Goal: Task Accomplishment & Management: Use online tool/utility

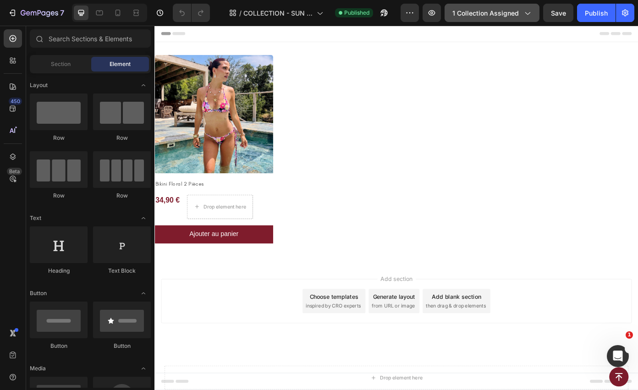
click at [472, 20] on button "1 collection assigned" at bounding box center [491, 13] width 95 height 18
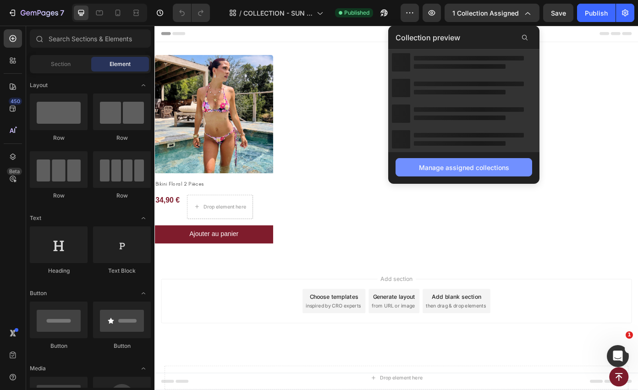
click at [433, 169] on div "Manage assigned collections" at bounding box center [464, 168] width 90 height 10
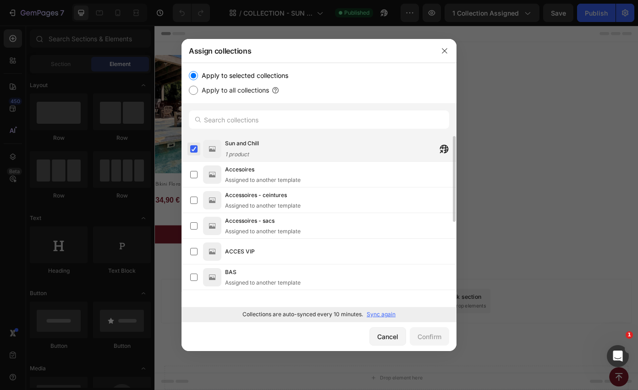
click at [195, 148] on label at bounding box center [193, 148] width 7 height 7
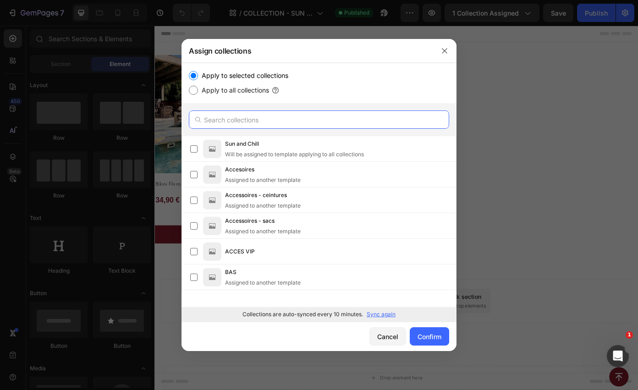
click at [264, 124] on input "text" at bounding box center [319, 119] width 260 height 18
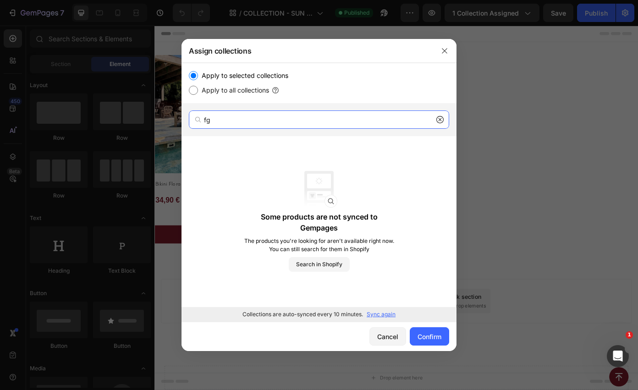
type input "f"
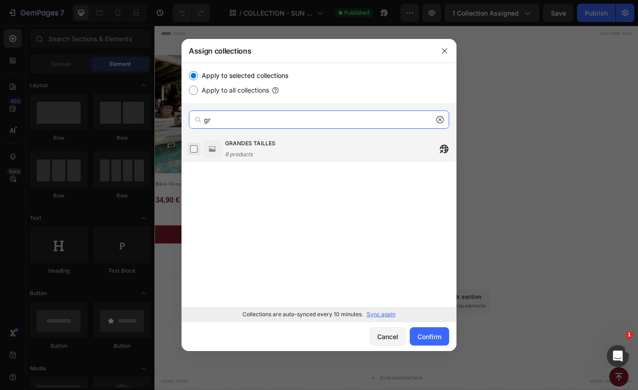
type input "gr"
click at [191, 149] on label at bounding box center [193, 148] width 7 height 7
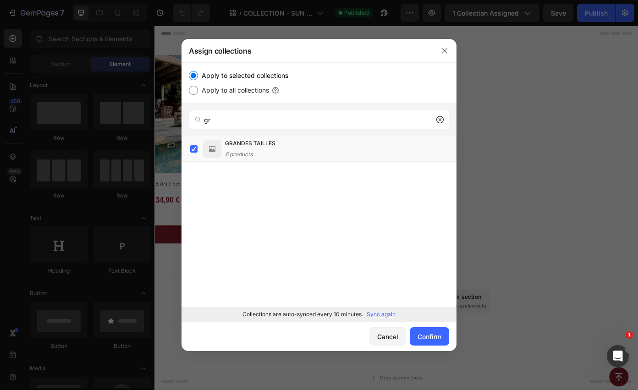
click at [378, 313] on p "Sync again" at bounding box center [381, 314] width 29 height 8
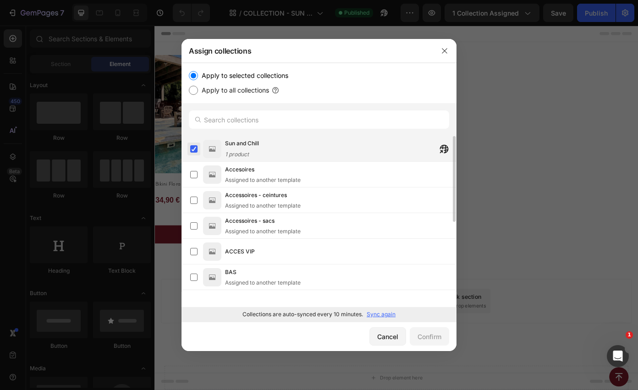
click at [193, 150] on label at bounding box center [193, 148] width 7 height 7
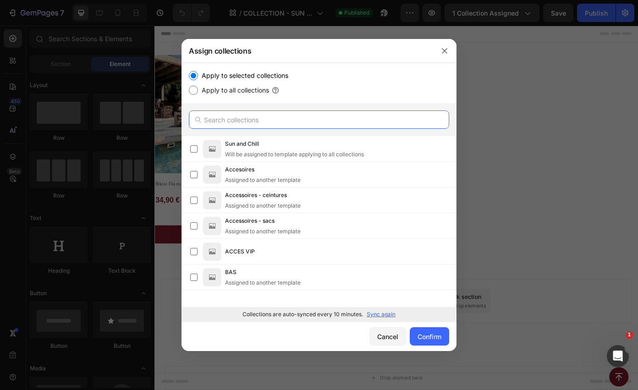
click at [209, 117] on input "text" at bounding box center [319, 119] width 260 height 18
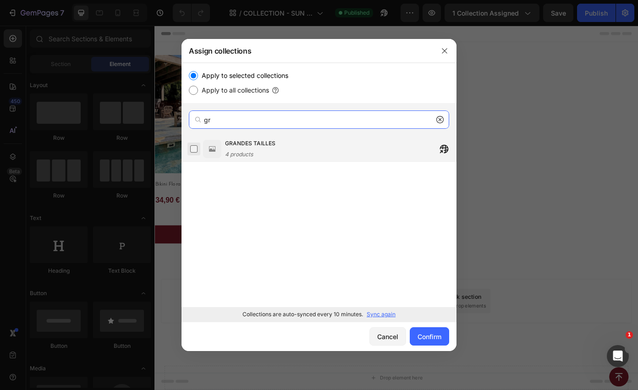
type input "gr"
click at [196, 148] on label at bounding box center [193, 148] width 7 height 7
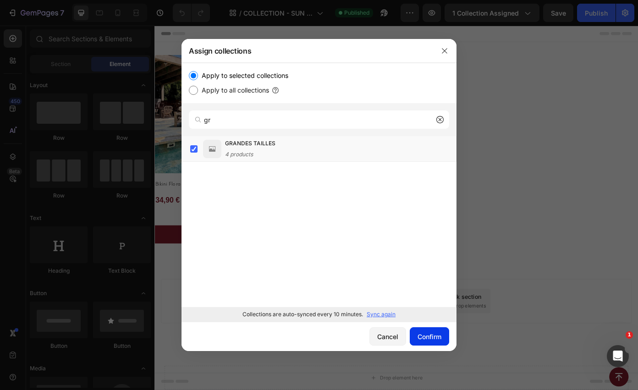
click at [426, 339] on div "Confirm" at bounding box center [429, 337] width 24 height 10
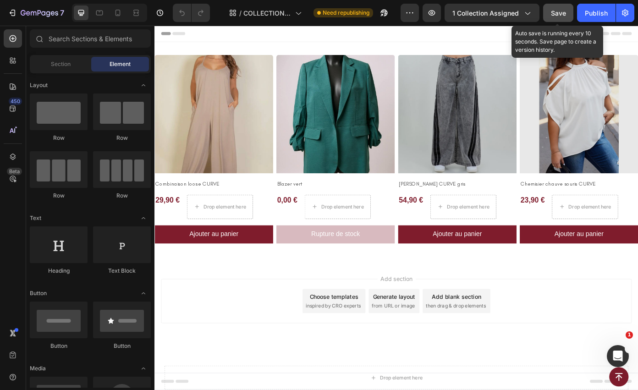
click at [555, 17] on div "Save" at bounding box center [558, 13] width 15 height 10
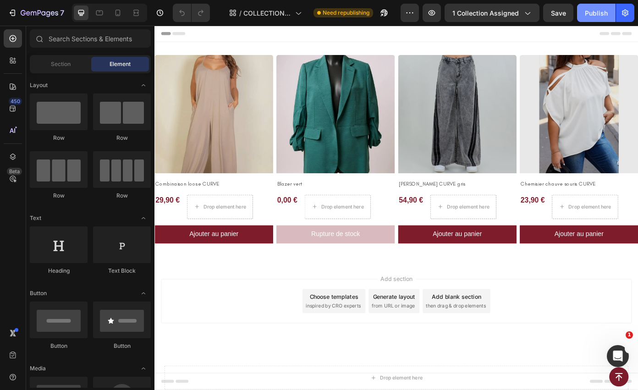
click at [589, 12] on div "Publish" at bounding box center [596, 13] width 23 height 10
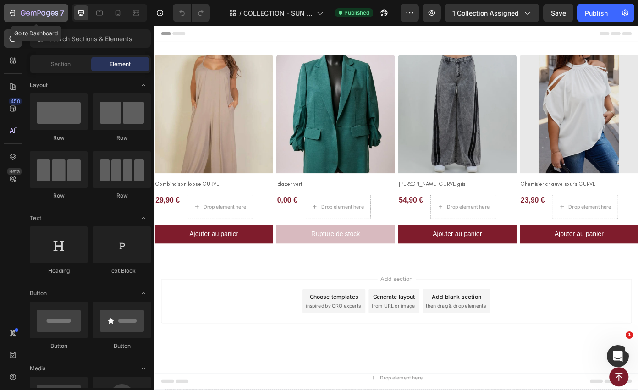
click at [11, 12] on icon "button" at bounding box center [12, 12] width 9 height 9
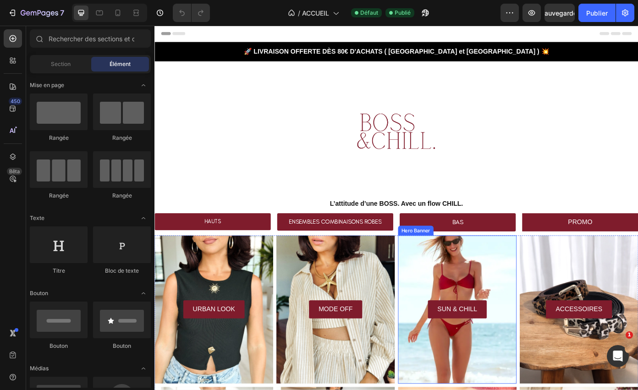
click at [499, 284] on div "Background Image" at bounding box center [498, 348] width 135 height 169
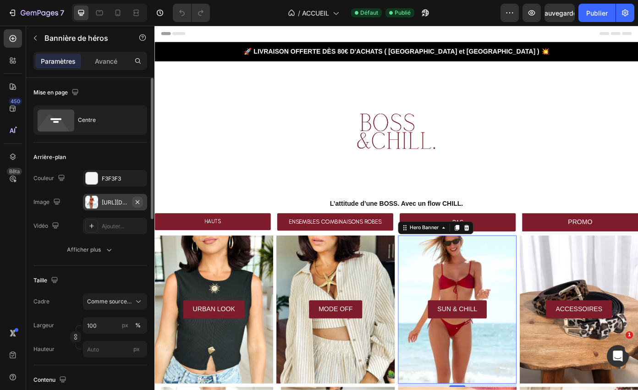
click at [135, 203] on icon "button" at bounding box center [137, 201] width 7 height 7
type input "Auto"
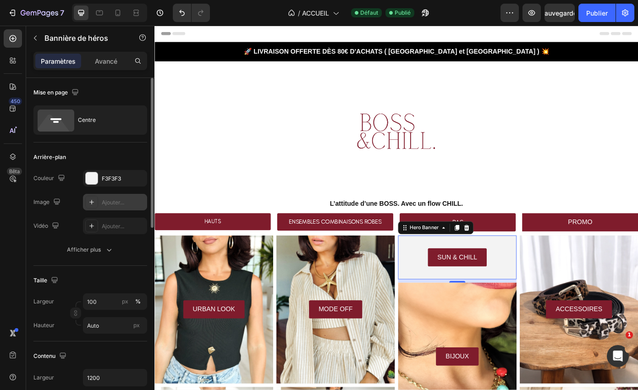
click at [110, 204] on font "Ajouter..." at bounding box center [113, 202] width 22 height 7
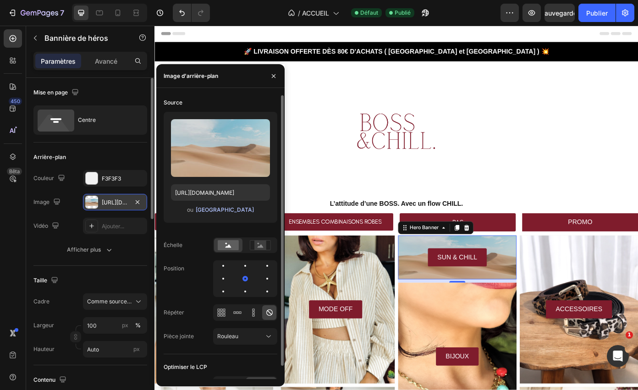
click at [219, 210] on font "[GEOGRAPHIC_DATA]" at bounding box center [225, 209] width 58 height 7
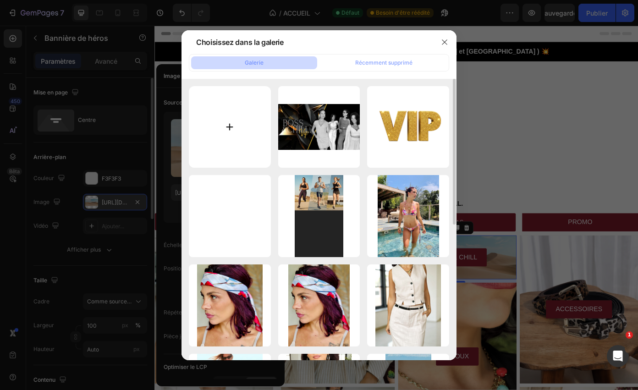
click at [244, 113] on input "file" at bounding box center [230, 127] width 82 height 82
type input "C:\fakepath\photo_5868494179561228557_y.jpg"
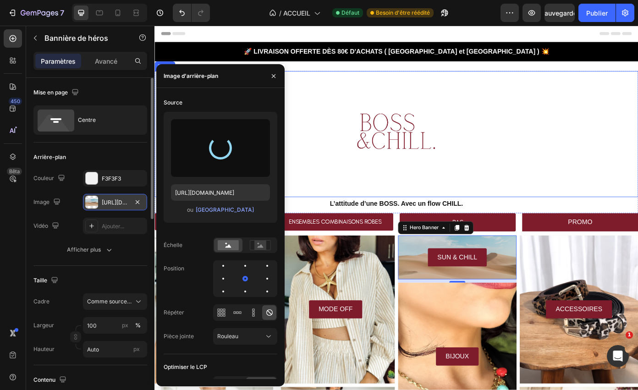
type input "[URL][DOMAIN_NAME]"
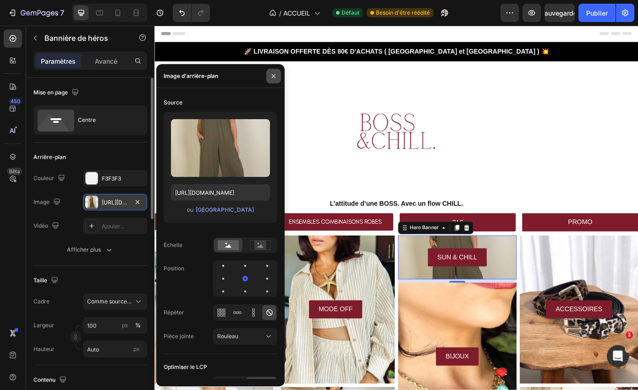
click at [273, 74] on icon "button" at bounding box center [273, 75] width 7 height 7
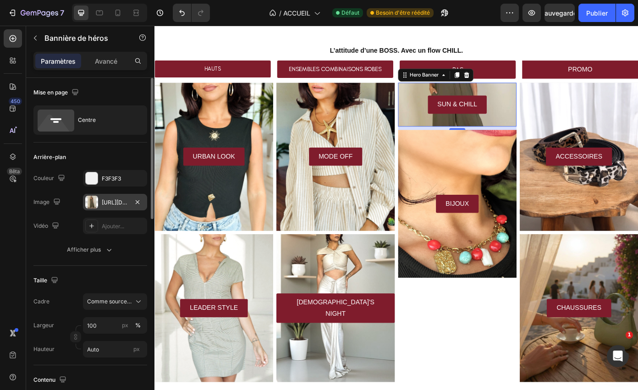
scroll to position [177, 0]
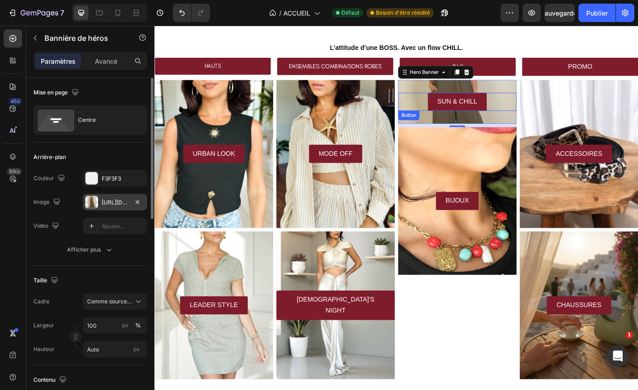
click at [451, 122] on div "SUN & CHILL Button" at bounding box center [498, 112] width 135 height 21
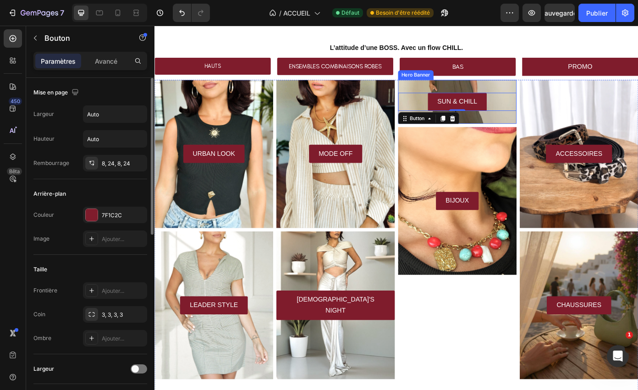
click at [449, 95] on div "SUN & CHILL Button 0" at bounding box center [498, 113] width 135 height 50
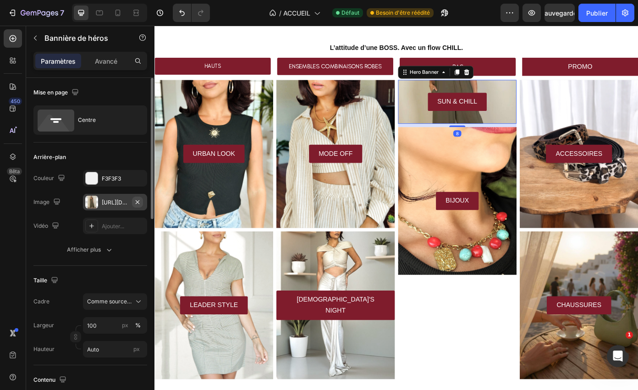
click at [137, 200] on icon "button" at bounding box center [137, 201] width 7 height 7
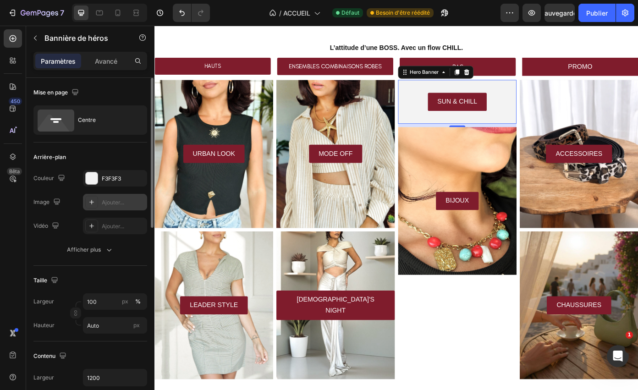
click at [112, 202] on font "Ajouter..." at bounding box center [113, 202] width 22 height 7
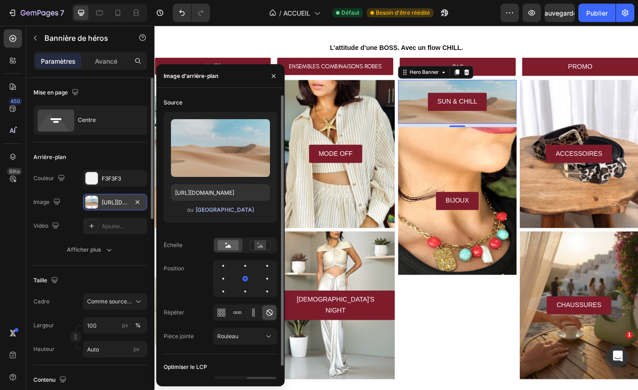
click at [229, 209] on font "[GEOGRAPHIC_DATA]" at bounding box center [225, 209] width 58 height 7
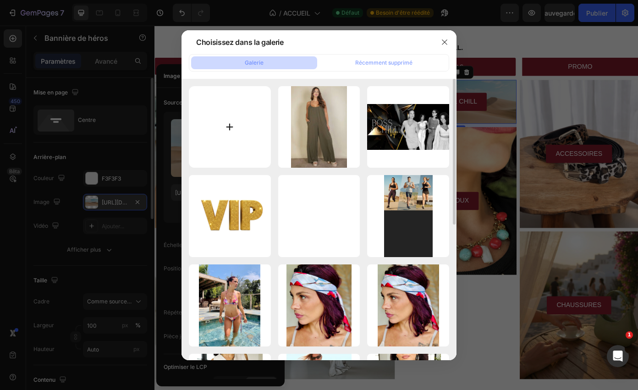
click at [232, 122] on input "file" at bounding box center [230, 127] width 82 height 82
type input "C:\fakepath\grandes-tailles.png"
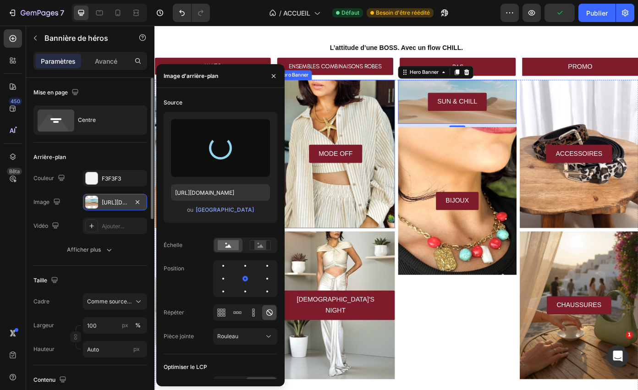
type input "[URL][DOMAIN_NAME]"
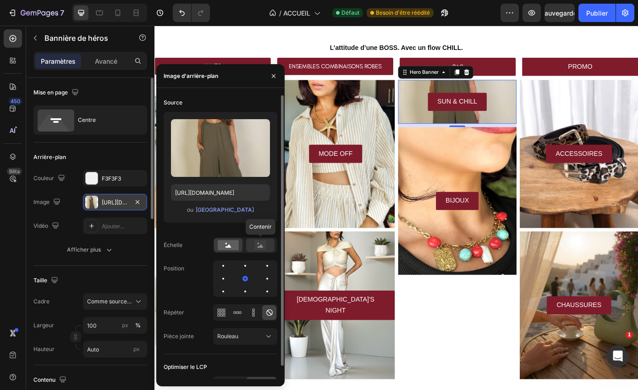
click at [257, 247] on rect at bounding box center [260, 245] width 12 height 9
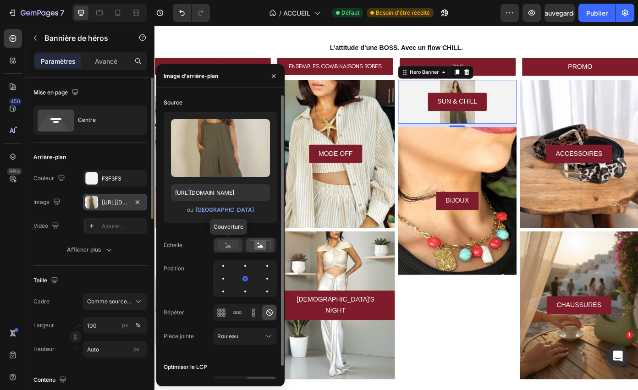
click at [233, 247] on rect at bounding box center [228, 245] width 21 height 10
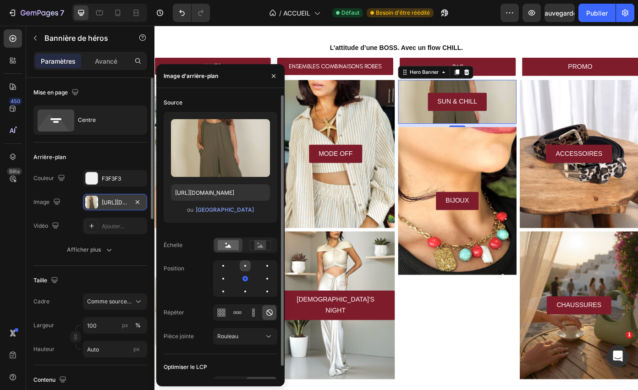
scroll to position [14, 0]
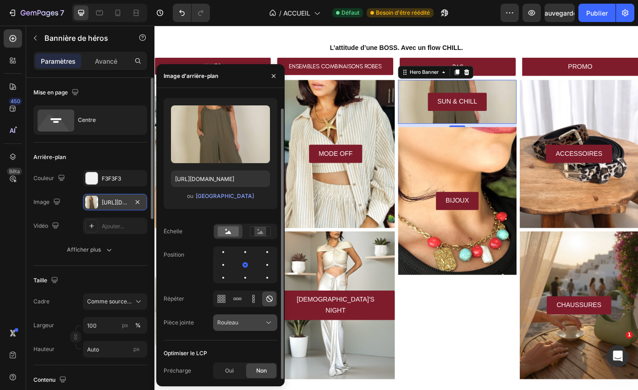
click at [236, 323] on font "Rouleau" at bounding box center [227, 322] width 21 height 7
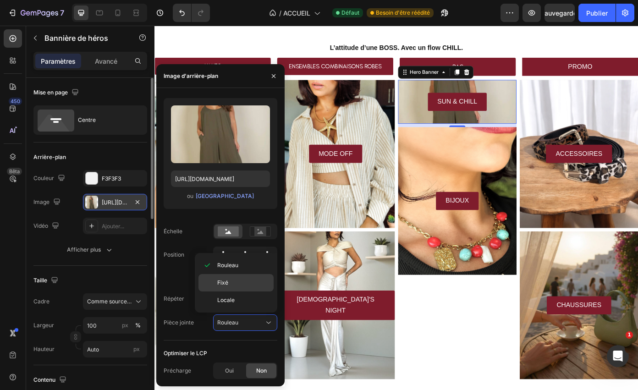
click at [233, 285] on p "Fixé" at bounding box center [243, 283] width 52 height 8
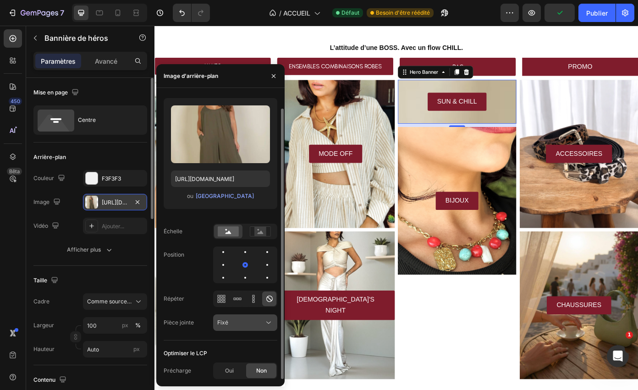
click at [236, 321] on div "Fixé" at bounding box center [240, 322] width 47 height 8
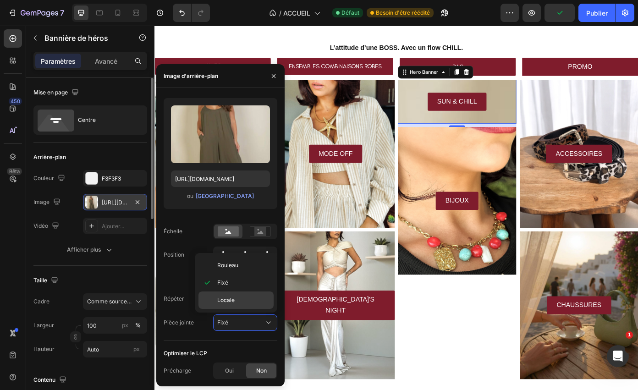
click at [230, 296] on div "Locale" at bounding box center [235, 299] width 75 height 17
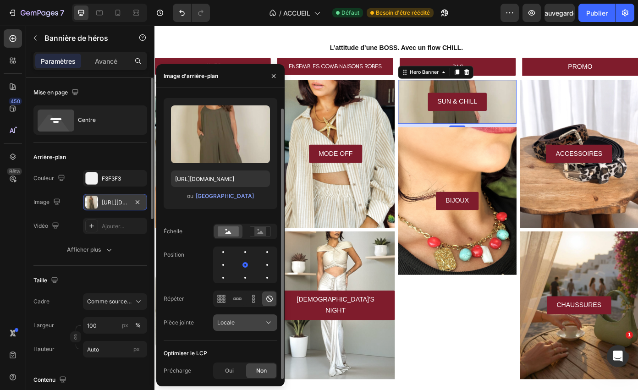
scroll to position [12, 0]
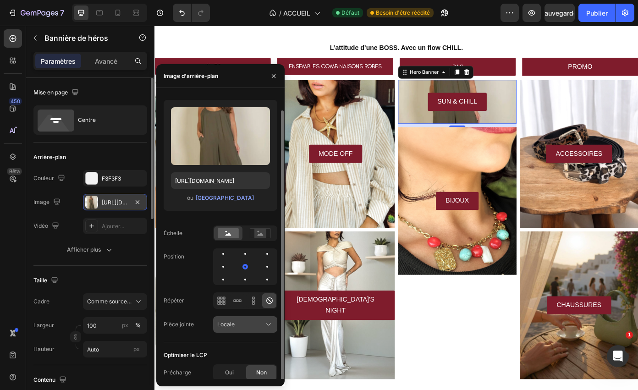
click at [238, 324] on div "Locale" at bounding box center [240, 324] width 47 height 8
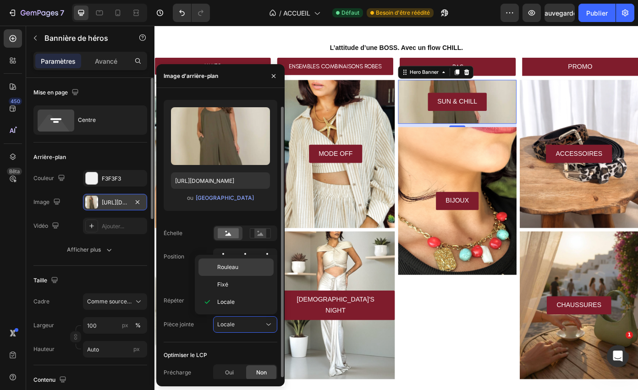
click at [230, 269] on font "Rouleau" at bounding box center [227, 266] width 21 height 7
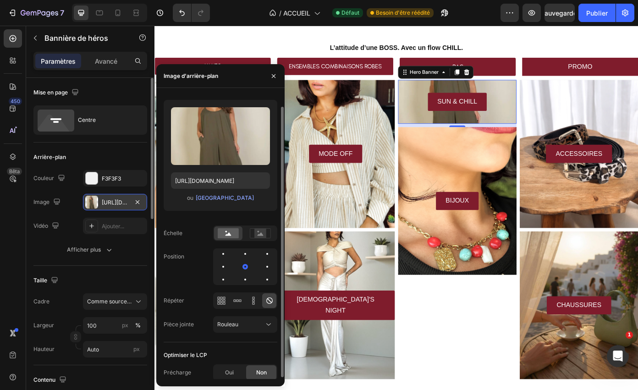
scroll to position [14, 0]
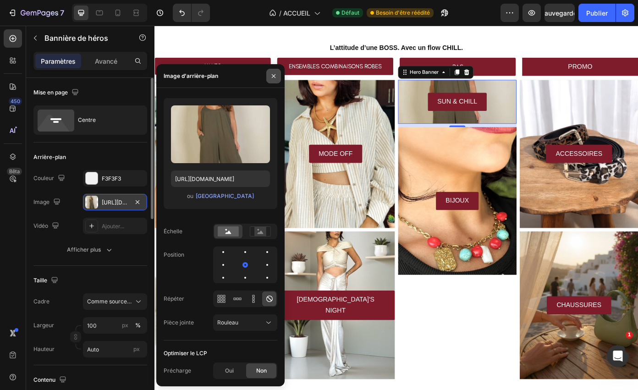
click at [271, 77] on icon "button" at bounding box center [273, 75] width 7 height 7
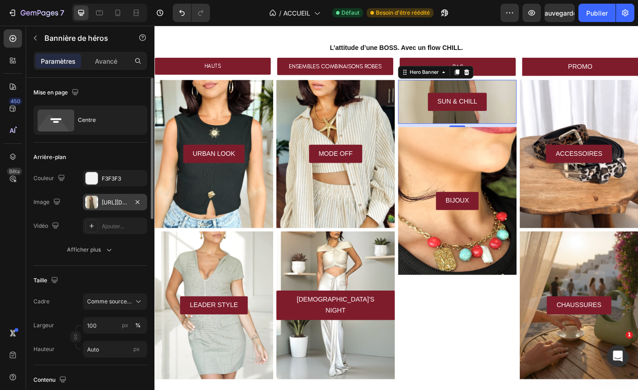
click at [499, 127] on div "SUN & CHILL Button" at bounding box center [498, 113] width 135 height 50
click at [114, 118] on div "Centre" at bounding box center [106, 120] width 56 height 21
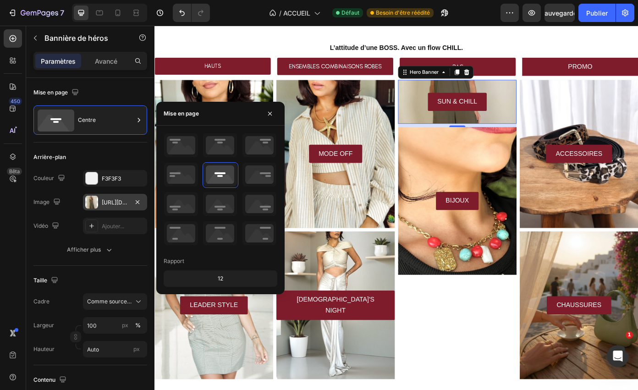
click at [77, 155] on div "Arrière-plan" at bounding box center [90, 157] width 114 height 15
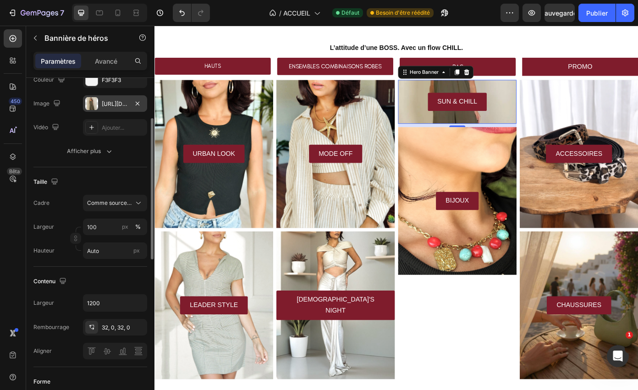
scroll to position [102, 0]
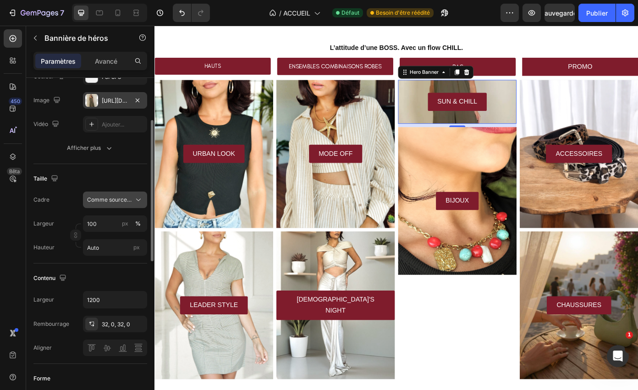
click at [100, 197] on font "Comme source de bannière" at bounding box center [123, 199] width 72 height 7
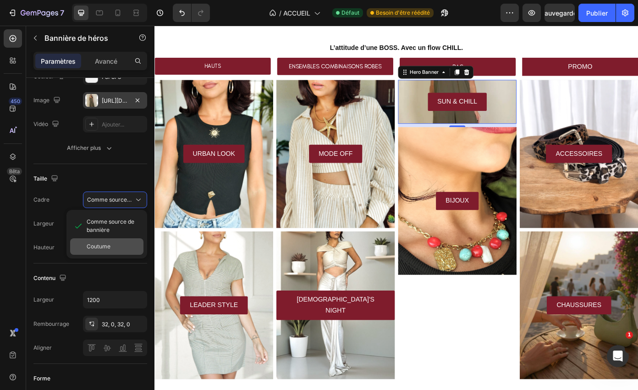
click at [101, 245] on font "Coutume" at bounding box center [99, 246] width 24 height 7
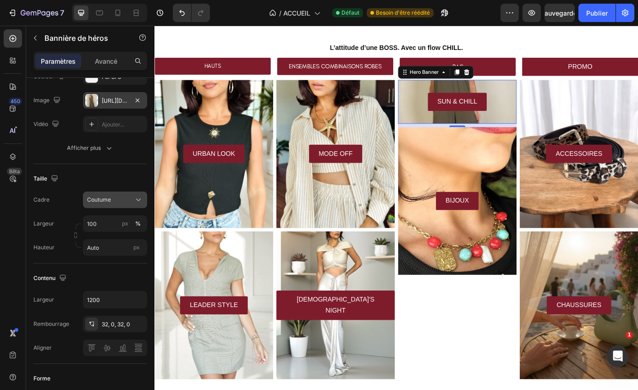
click at [102, 202] on font "Coutume" at bounding box center [99, 199] width 24 height 7
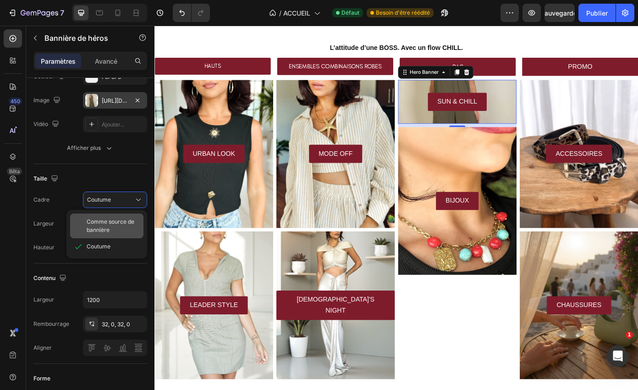
click at [103, 224] on font "Comme source de bannière" at bounding box center [111, 225] width 48 height 15
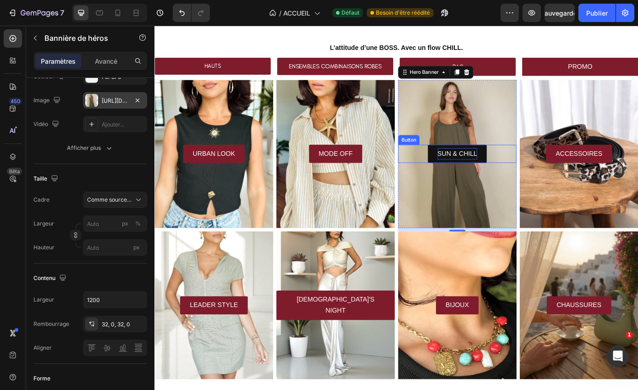
click at [492, 171] on p "SUN & CHILL" at bounding box center [498, 171] width 45 height 13
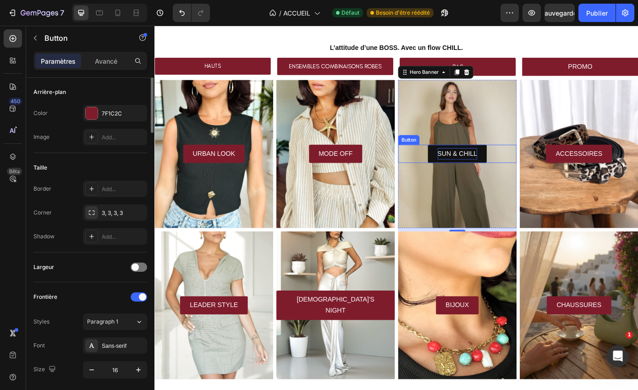
scroll to position [0, 0]
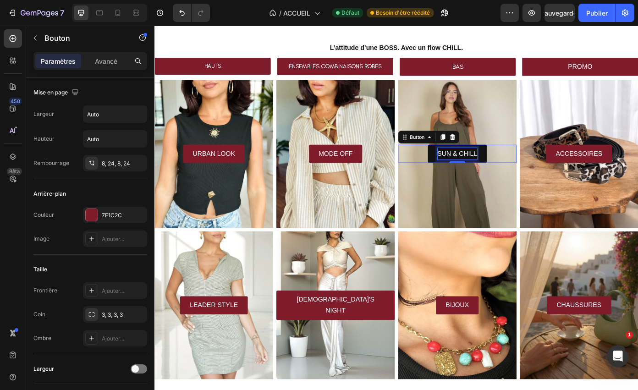
click at [510, 171] on p "SUN & CHILL" at bounding box center [498, 171] width 45 height 13
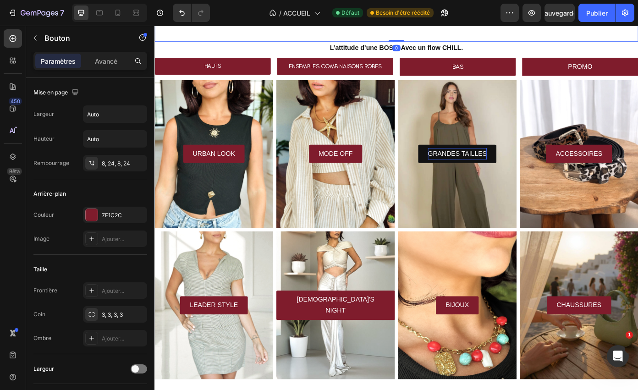
click at [460, 173] on link "GRANDES TAILLES" at bounding box center [498, 171] width 89 height 21
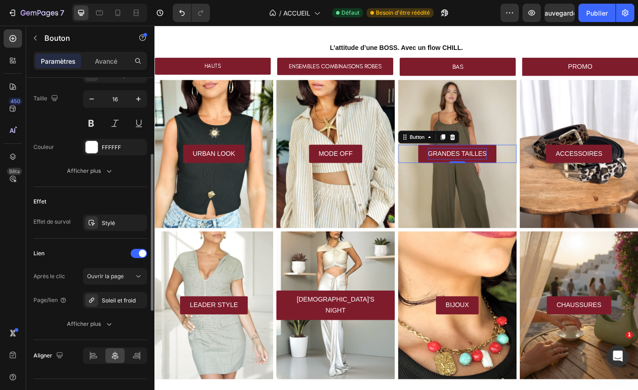
scroll to position [390, 0]
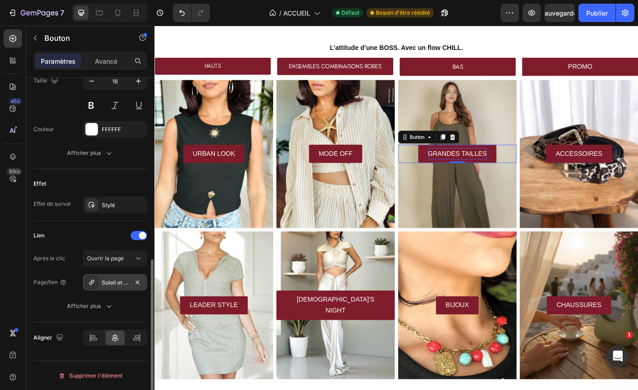
click at [99, 281] on div "Soleil et froid" at bounding box center [115, 282] width 64 height 16
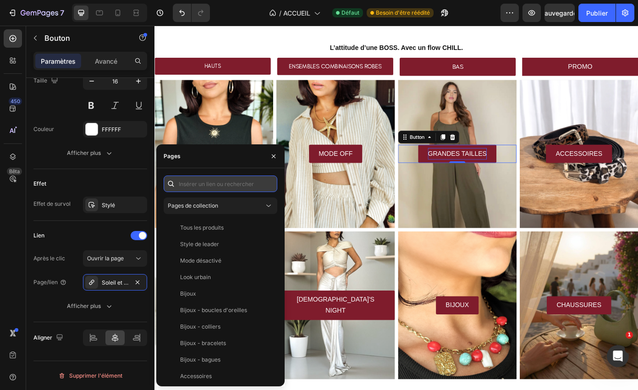
click at [209, 184] on input "text" at bounding box center [221, 183] width 114 height 16
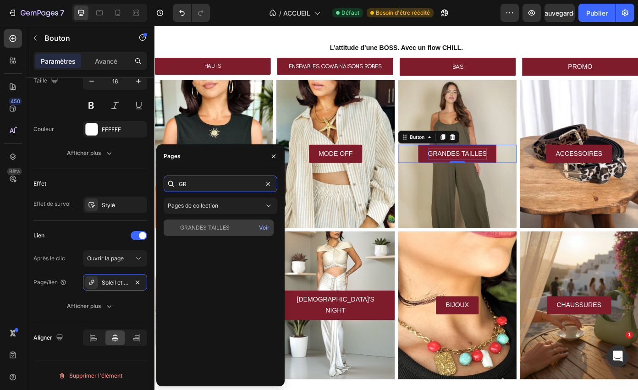
type input "GR"
click at [200, 225] on font "GRANDES TAILLES" at bounding box center [204, 227] width 49 height 7
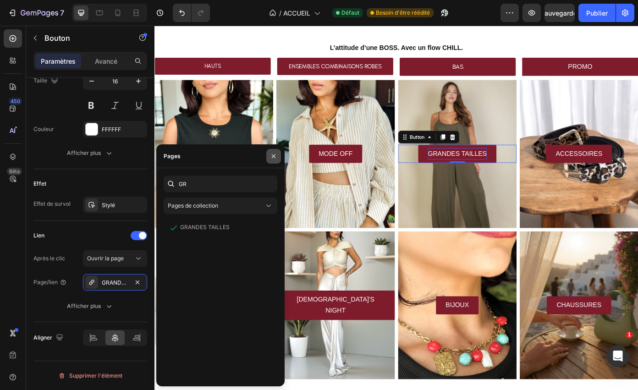
click at [273, 156] on icon "button" at bounding box center [274, 156] width 4 height 4
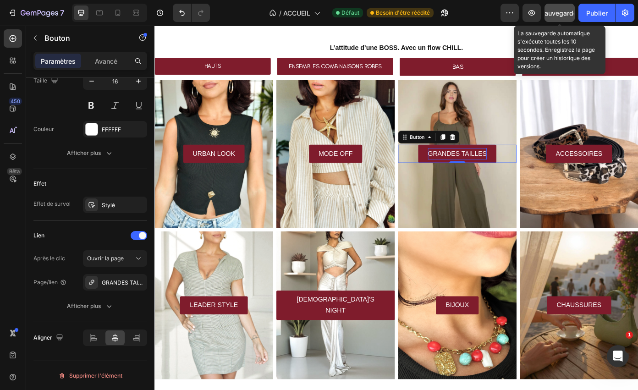
click at [569, 12] on font "Sauvegarder" at bounding box center [559, 13] width 39 height 8
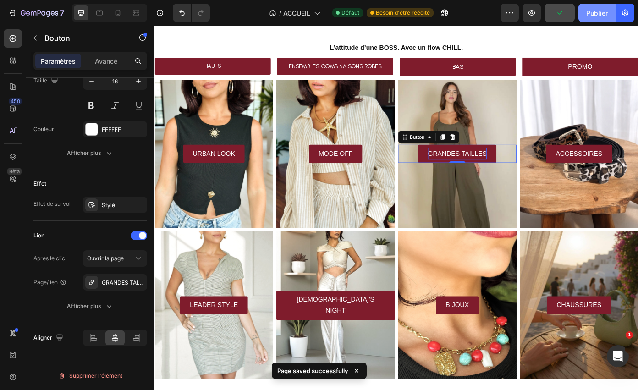
click at [588, 12] on font "Publier" at bounding box center [597, 13] width 22 height 8
click at [98, 13] on icon at bounding box center [99, 12] width 9 height 9
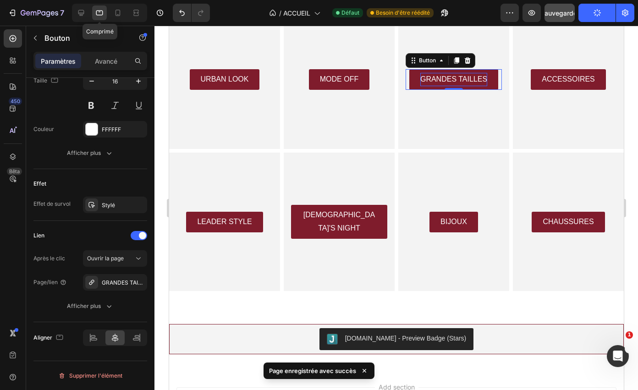
scroll to position [268, 0]
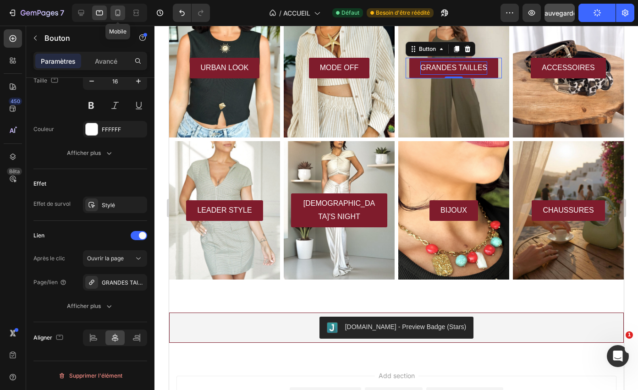
click at [120, 11] on icon at bounding box center [117, 13] width 5 height 6
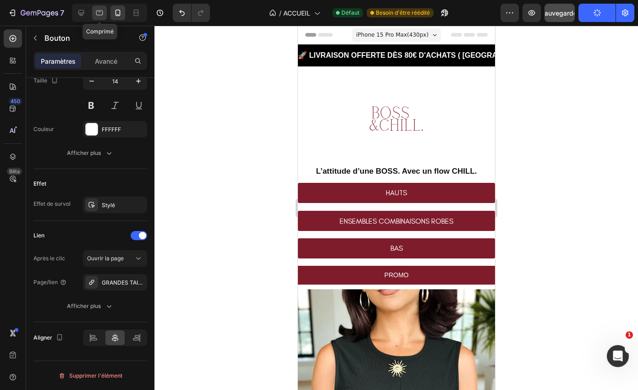
click at [102, 10] on icon at bounding box center [99, 12] width 9 height 9
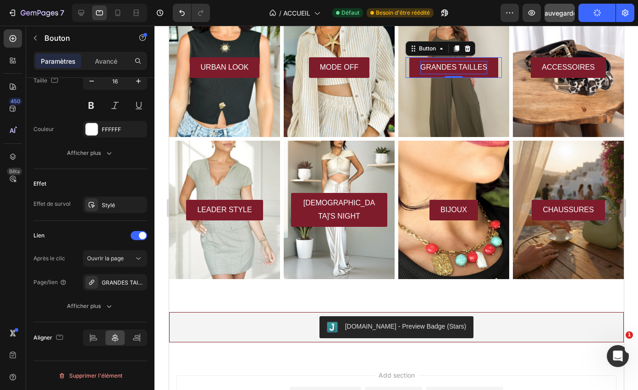
scroll to position [269, 0]
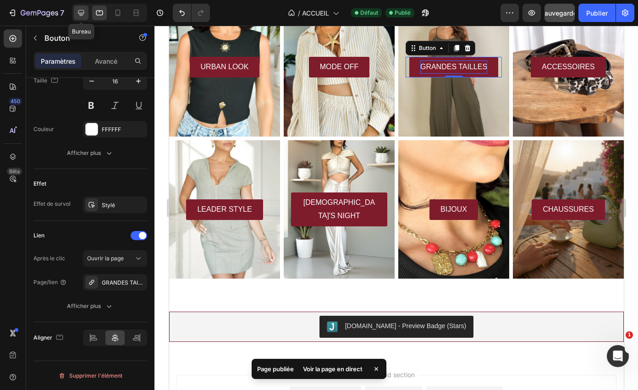
click at [79, 16] on icon at bounding box center [81, 12] width 9 height 9
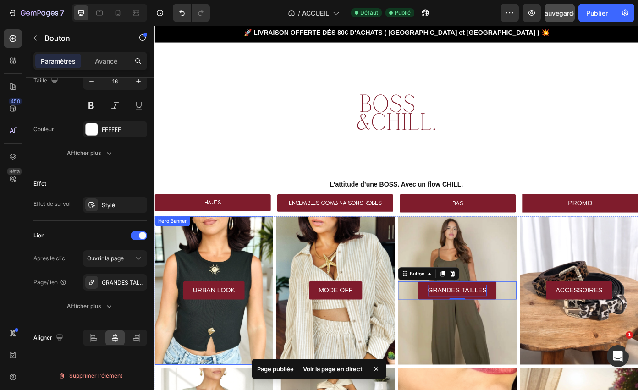
scroll to position [22, 0]
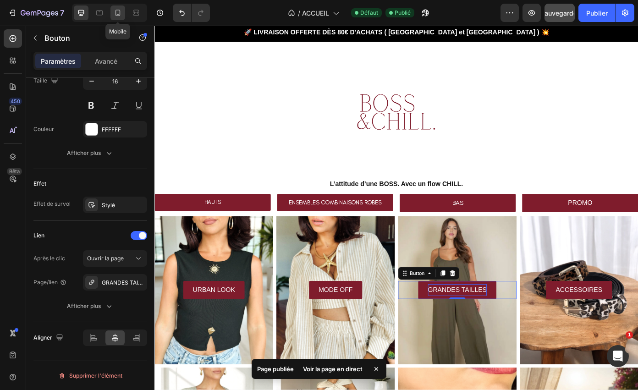
click at [121, 13] on icon at bounding box center [117, 12] width 9 height 9
type input "14"
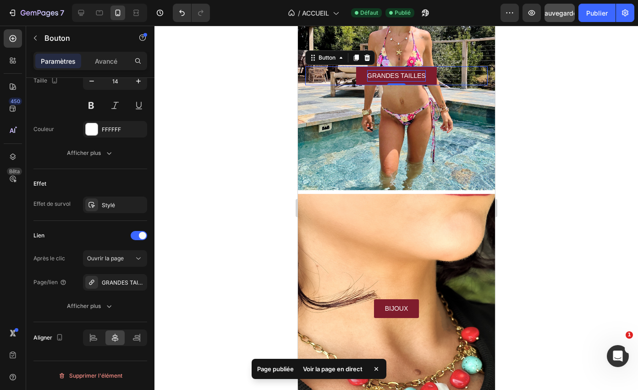
scroll to position [1267, 0]
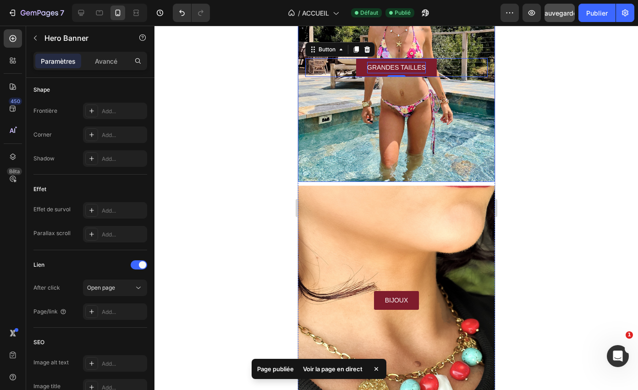
click at [336, 113] on div "Background Image" at bounding box center [395, 67] width 197 height 229
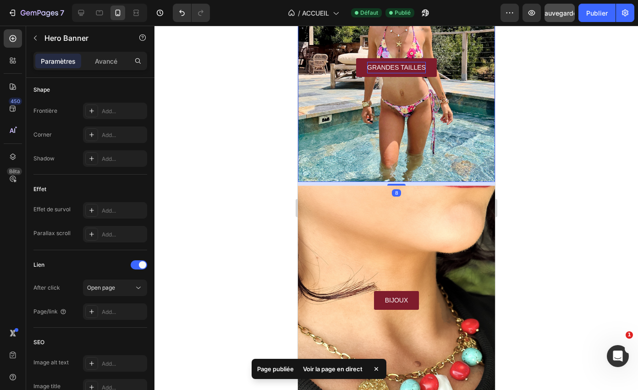
scroll to position [0, 0]
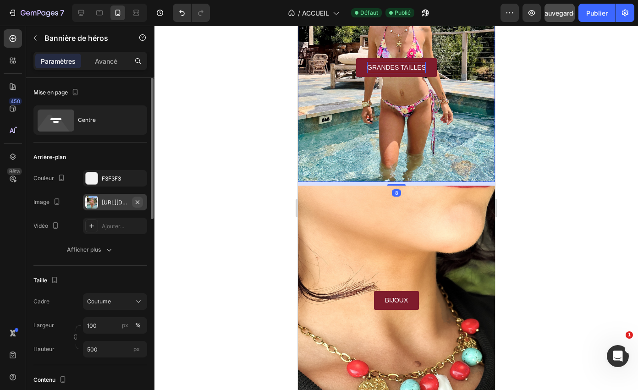
click at [141, 202] on icon "button" at bounding box center [137, 201] width 7 height 7
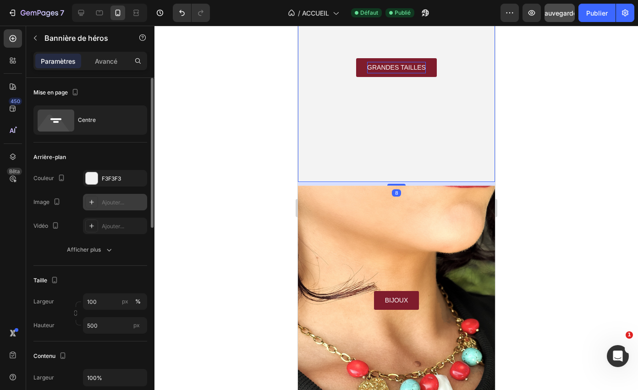
click at [114, 202] on font "Ajouter..." at bounding box center [113, 202] width 22 height 7
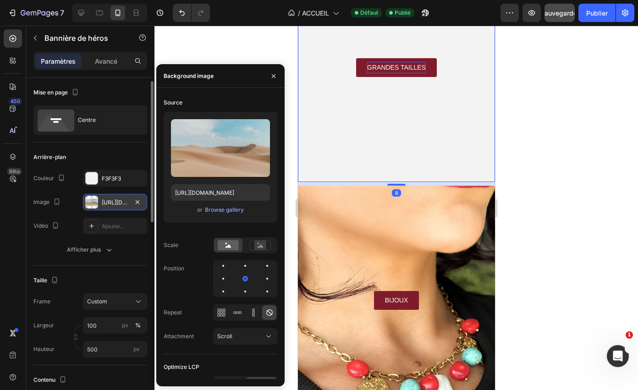
scroll to position [2, 0]
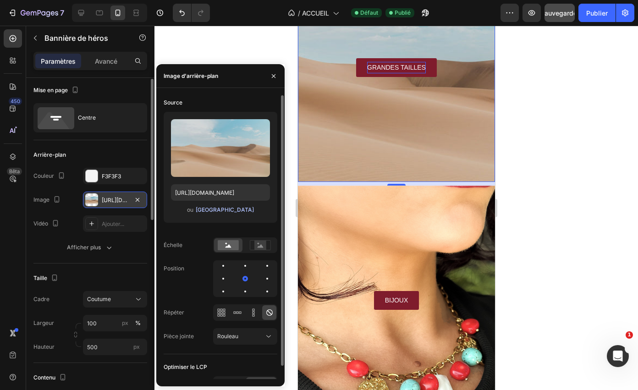
click at [204, 209] on font "[GEOGRAPHIC_DATA]" at bounding box center [225, 209] width 58 height 7
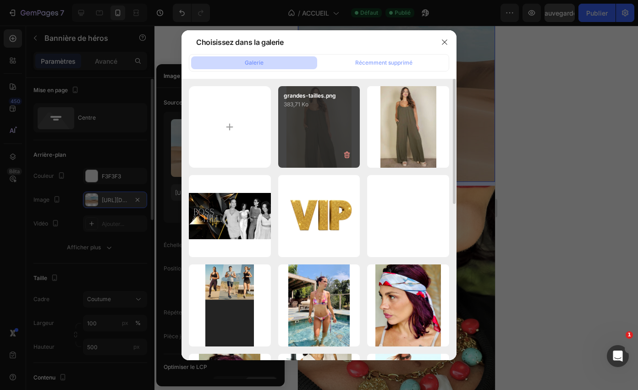
click at [313, 114] on div "grandes-tailles.png 383,71 Ko" at bounding box center [319, 127] width 82 height 82
type input "[URL][DOMAIN_NAME]"
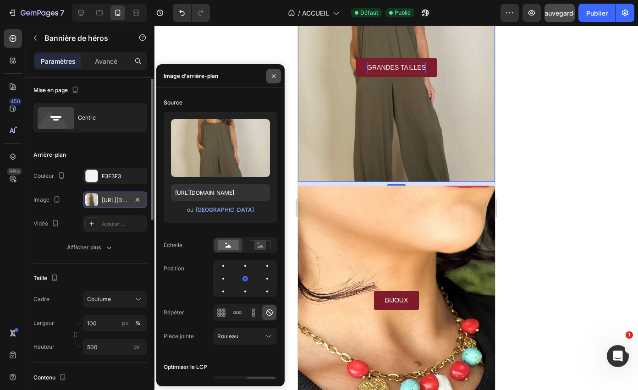
click at [271, 76] on icon "button" at bounding box center [273, 75] width 7 height 7
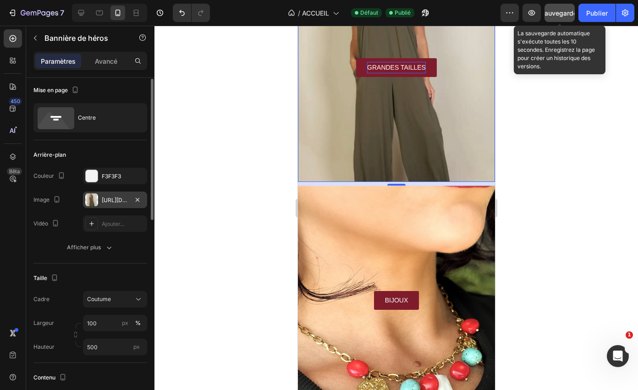
click at [558, 15] on font "Sauvegarder" at bounding box center [559, 13] width 39 height 8
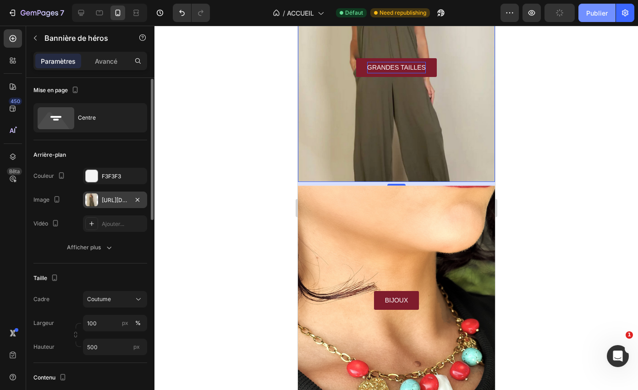
click at [583, 13] on button "Publier" at bounding box center [596, 13] width 37 height 18
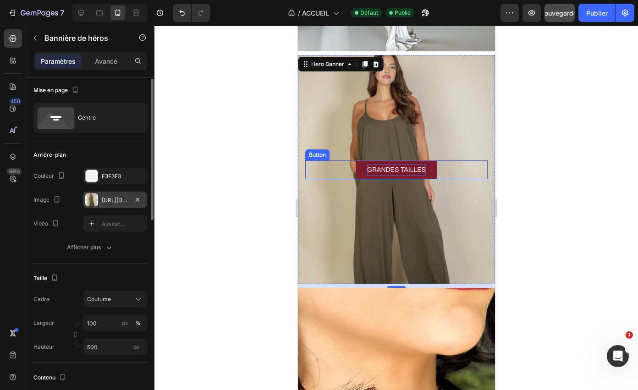
scroll to position [1168, 0]
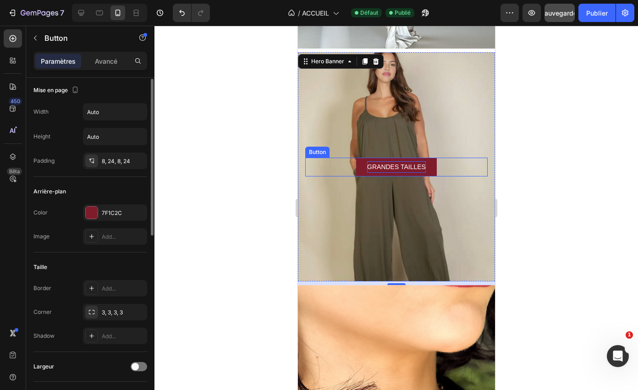
click at [398, 163] on p "GRANDES TAILLES" at bounding box center [396, 166] width 59 height 11
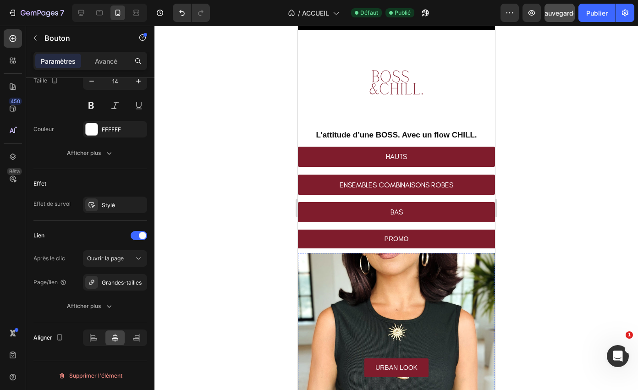
scroll to position [0, 0]
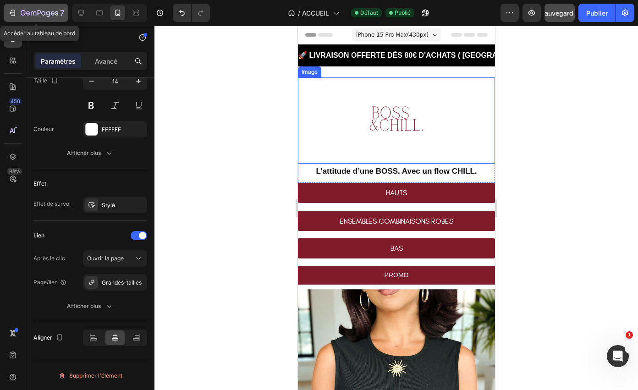
click at [24, 11] on icon "button" at bounding box center [40, 14] width 38 height 8
